Goal: Transaction & Acquisition: Purchase product/service

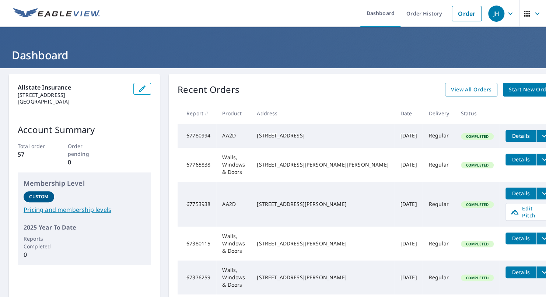
click at [509, 93] on span "Start New Order" at bounding box center [530, 89] width 43 height 9
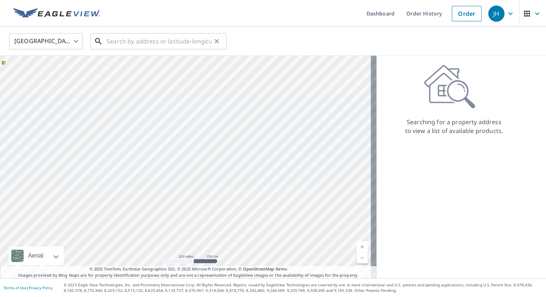
click at [167, 41] on input "text" at bounding box center [159, 41] width 105 height 21
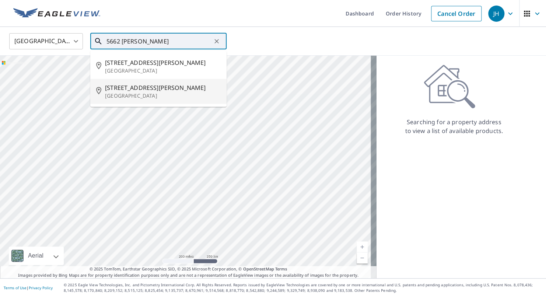
click at [121, 97] on p "[GEOGRAPHIC_DATA]" at bounding box center [163, 95] width 116 height 7
type input "[STREET_ADDRESS][PERSON_NAME]"
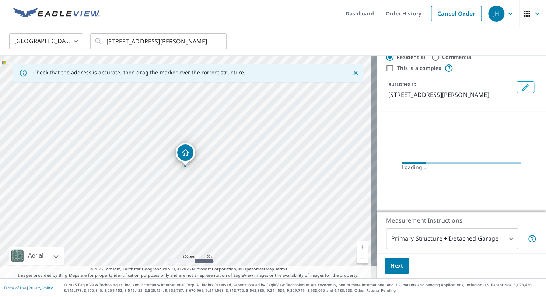
scroll to position [39, 0]
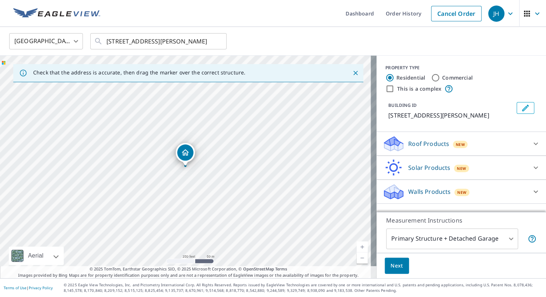
click at [456, 147] on span "New" at bounding box center [460, 145] width 9 height 6
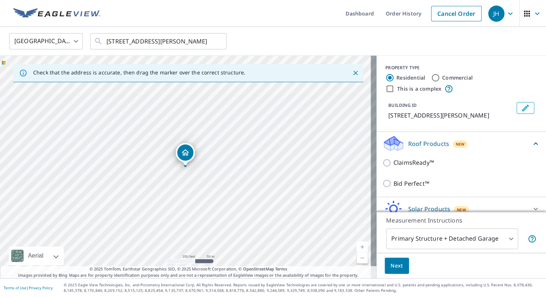
scroll to position [41, 0]
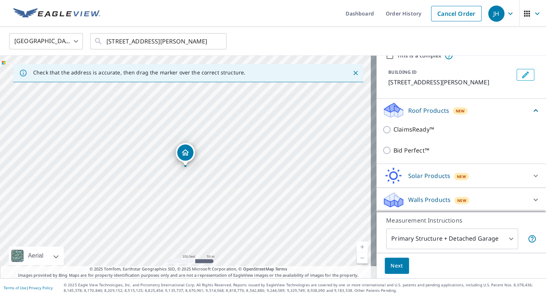
click at [420, 135] on div "ClaimsReady™" at bounding box center [462, 129] width 158 height 21
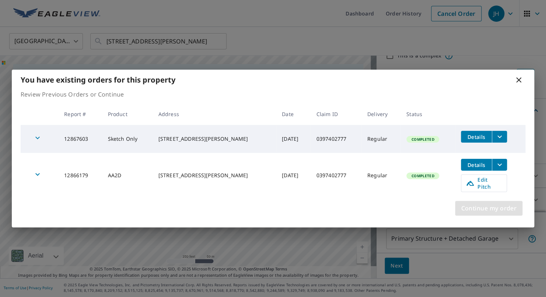
click at [468, 208] on span "Continue my order" at bounding box center [489, 208] width 56 height 10
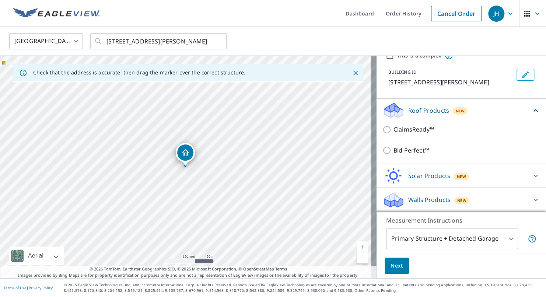
click at [385, 268] on button "Next" at bounding box center [397, 266] width 24 height 17
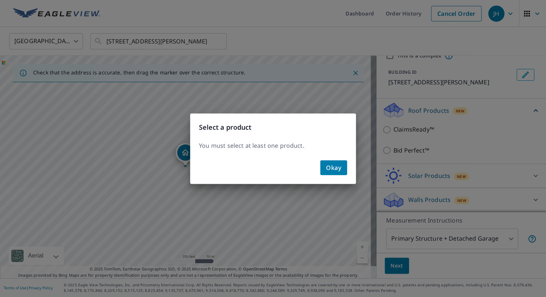
click at [341, 169] on button "Okay" at bounding box center [333, 167] width 27 height 15
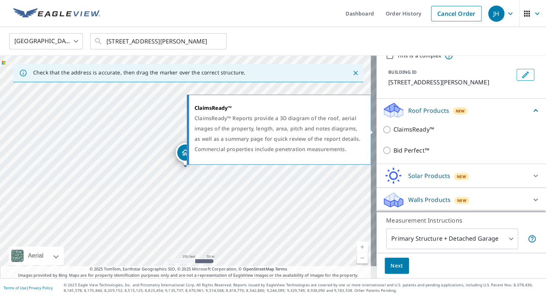
click at [428, 127] on p "ClaimsReady™" at bounding box center [414, 129] width 41 height 9
click at [394, 127] on input "ClaimsReady™" at bounding box center [388, 129] width 11 height 9
checkbox input "true"
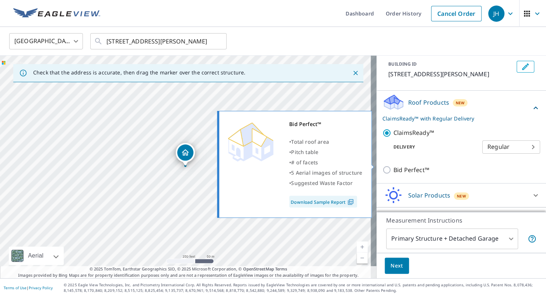
scroll to position [69, 0]
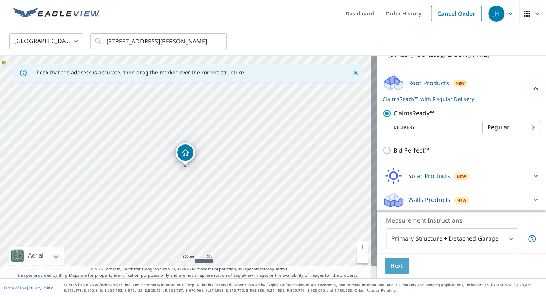
click at [391, 266] on span "Next" at bounding box center [397, 265] width 13 height 9
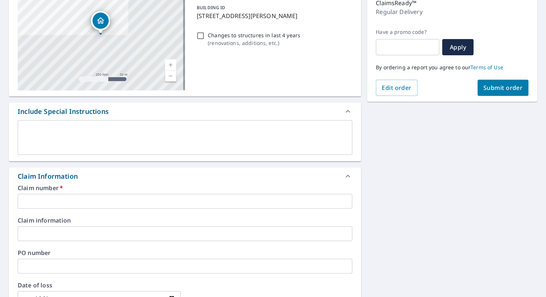
scroll to position [111, 0]
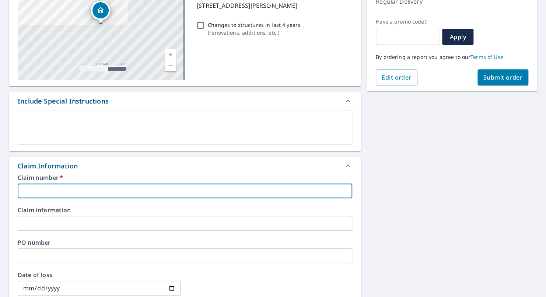
drag, startPoint x: 105, startPoint y: 192, endPoint x: 116, endPoint y: 193, distance: 11.5
click at [105, 192] on input "text" at bounding box center [185, 191] width 335 height 15
paste input "0807441480"
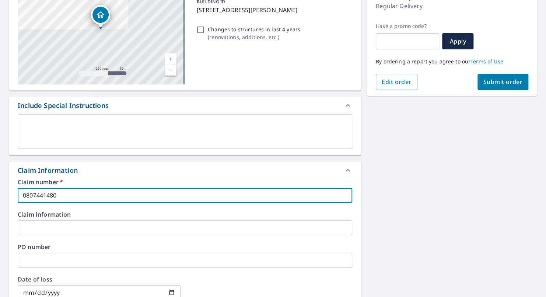
scroll to position [37, 0]
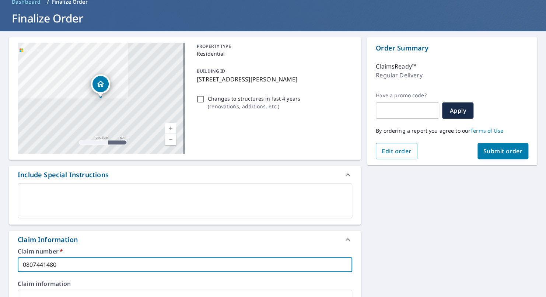
type input "0807441480"
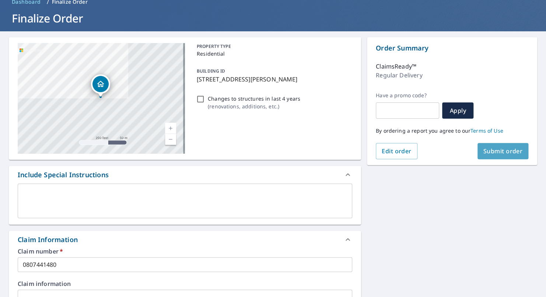
click at [499, 150] on span "Submit order" at bounding box center [503, 151] width 39 height 8
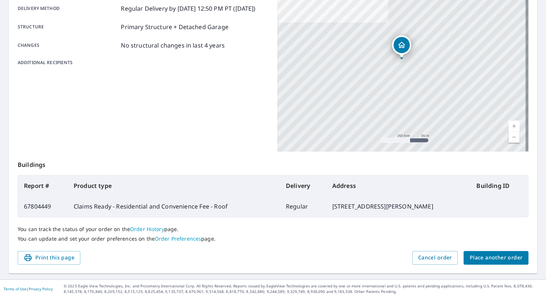
scroll to position [136, 0]
